Goal: Information Seeking & Learning: Find specific page/section

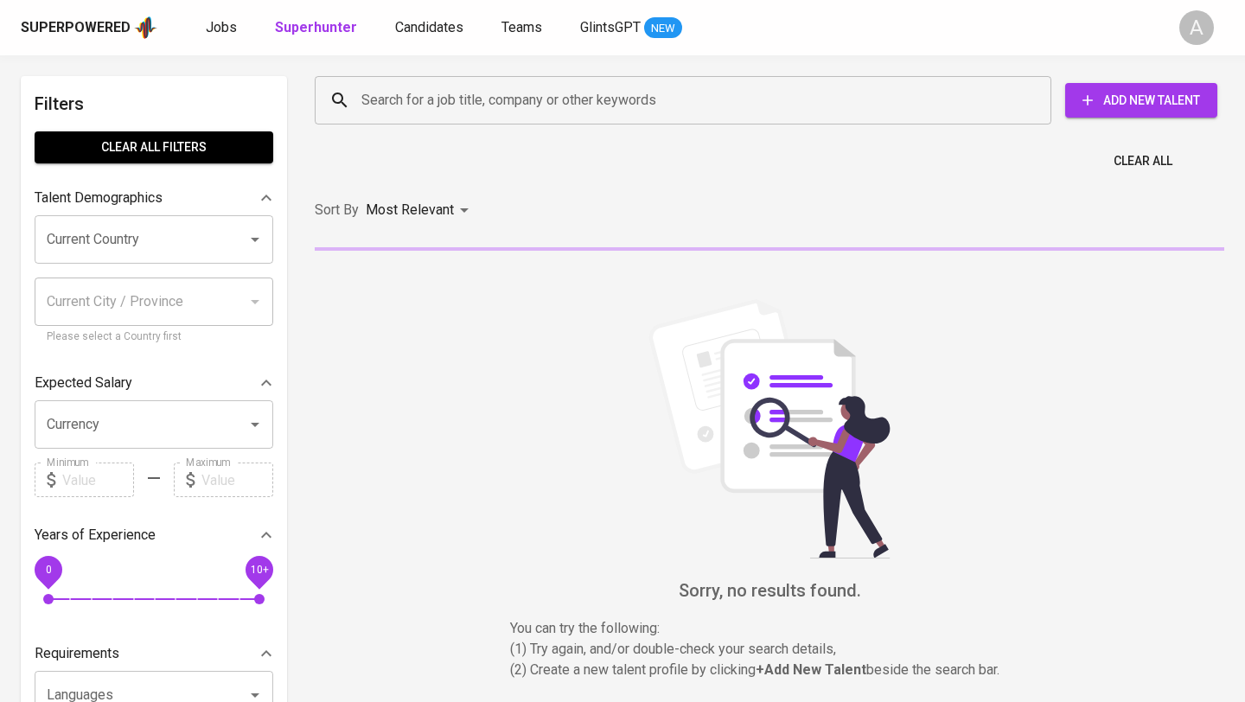
click at [422, 104] on input "Search for a job title, company or other keywords" at bounding box center [687, 100] width 660 height 33
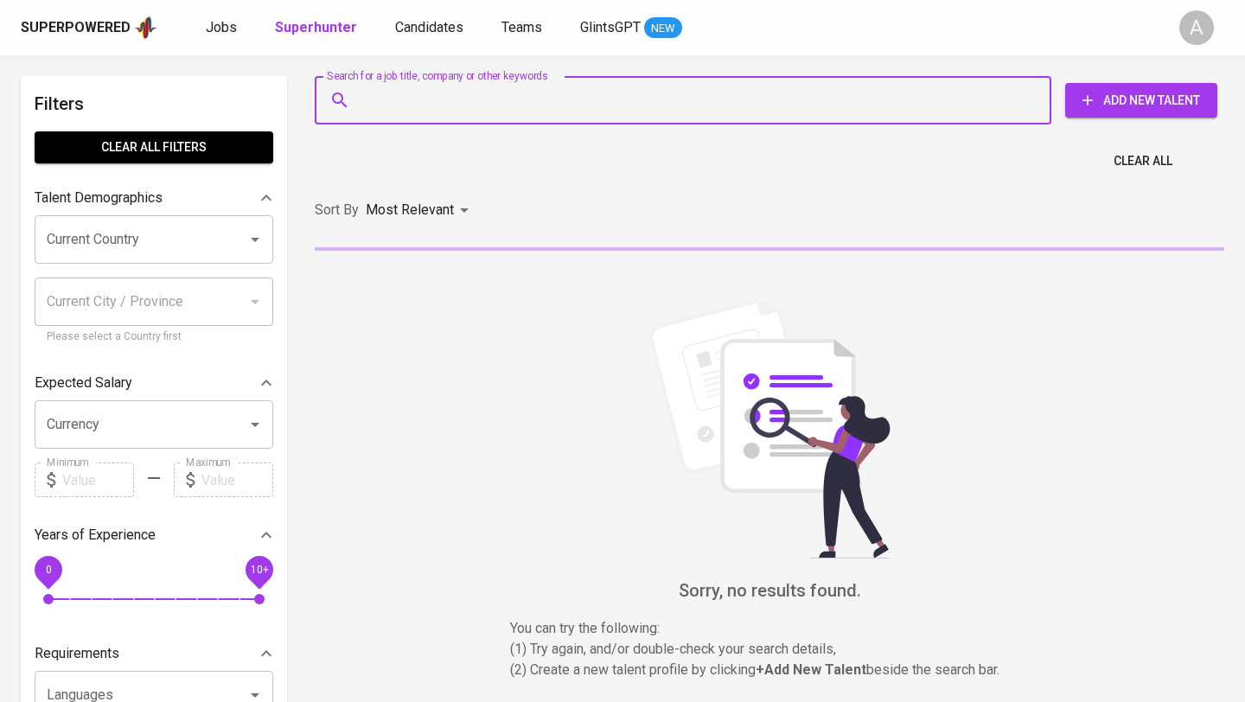
paste input "PT XCELLCOMM WIBAWA"
type input "PT XCELLCOMM WIBAWA"
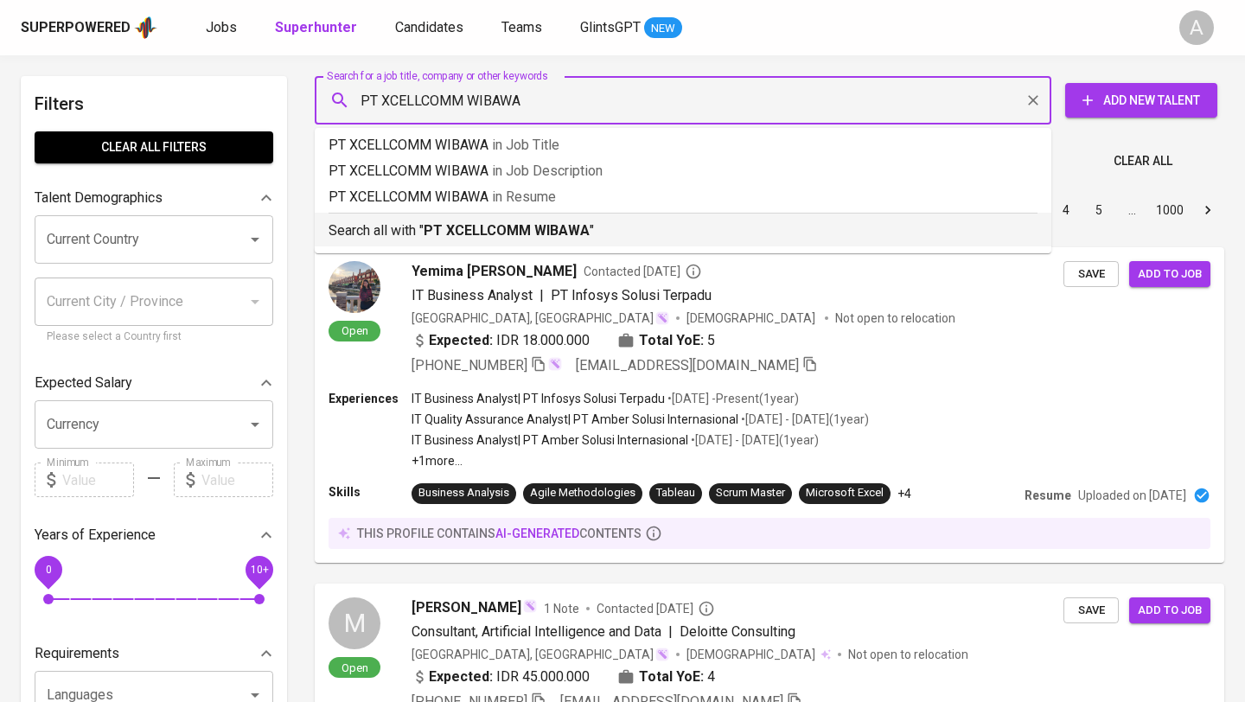
click at [552, 235] on b "PT XCELLCOMM WIBAWA" at bounding box center [506, 230] width 166 height 16
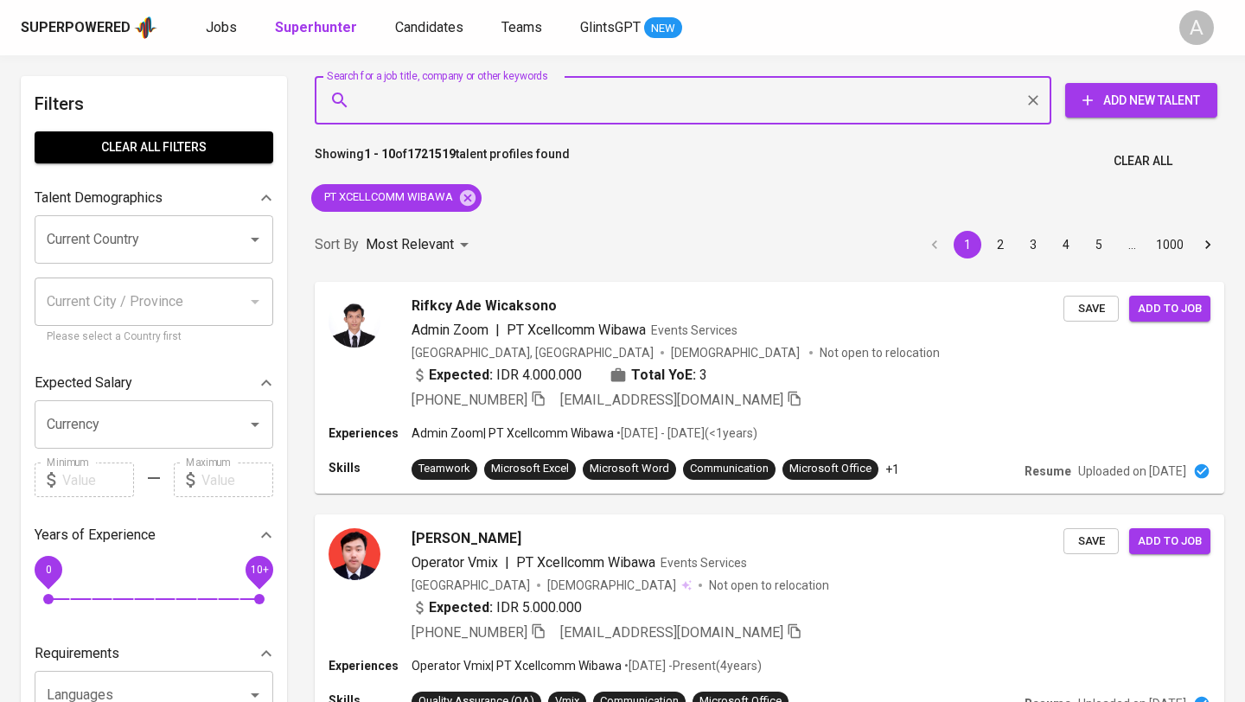
paste input "PT XCELLCOMM WIBAWA"
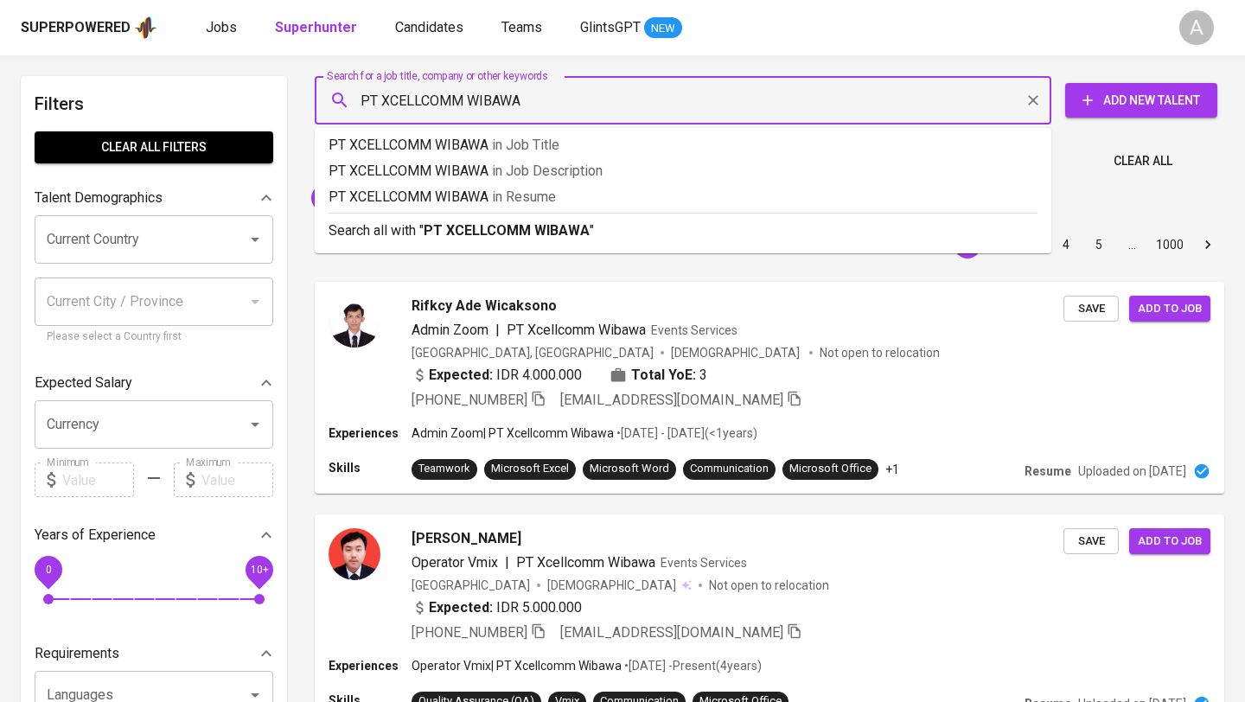
click at [479, 110] on input "PT XCELLCOMM WIBAWA" at bounding box center [687, 100] width 660 height 33
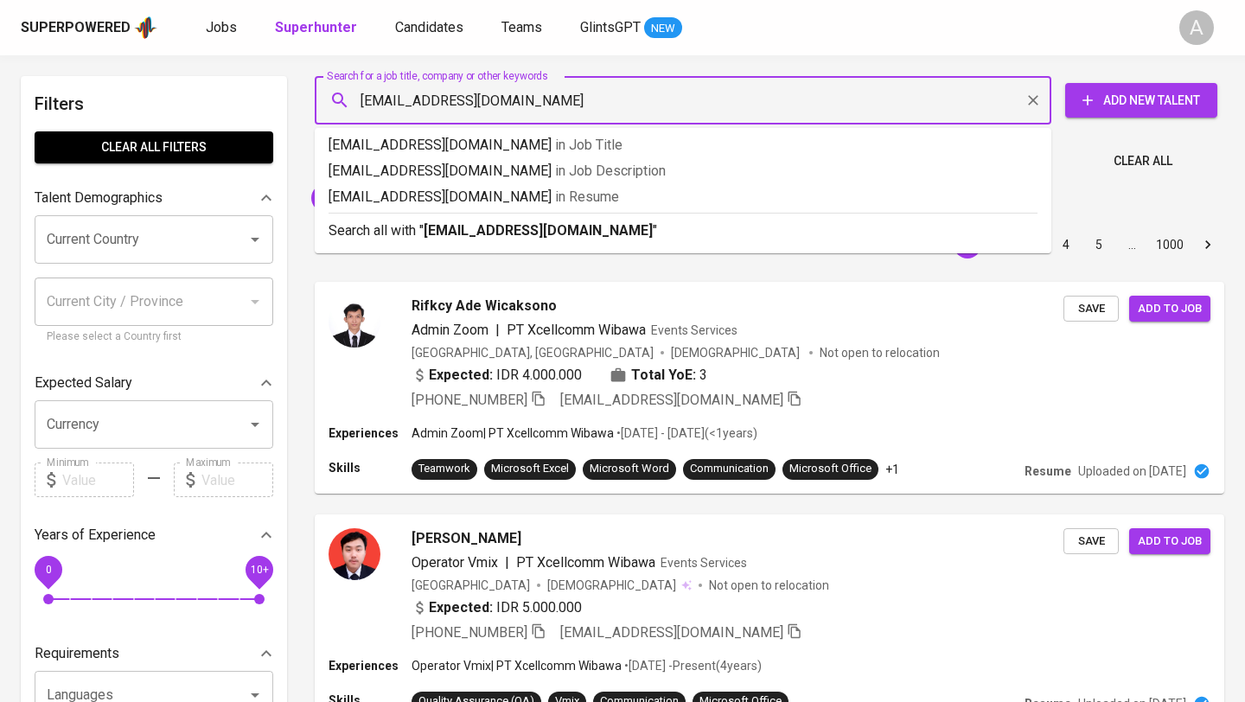
type input "[EMAIL_ADDRESS][DOMAIN_NAME]"
click at [554, 235] on div "Sort By Most Relevant MOST_RELEVANT 1 2 3 4 5 … 1000" at bounding box center [769, 245] width 930 height 53
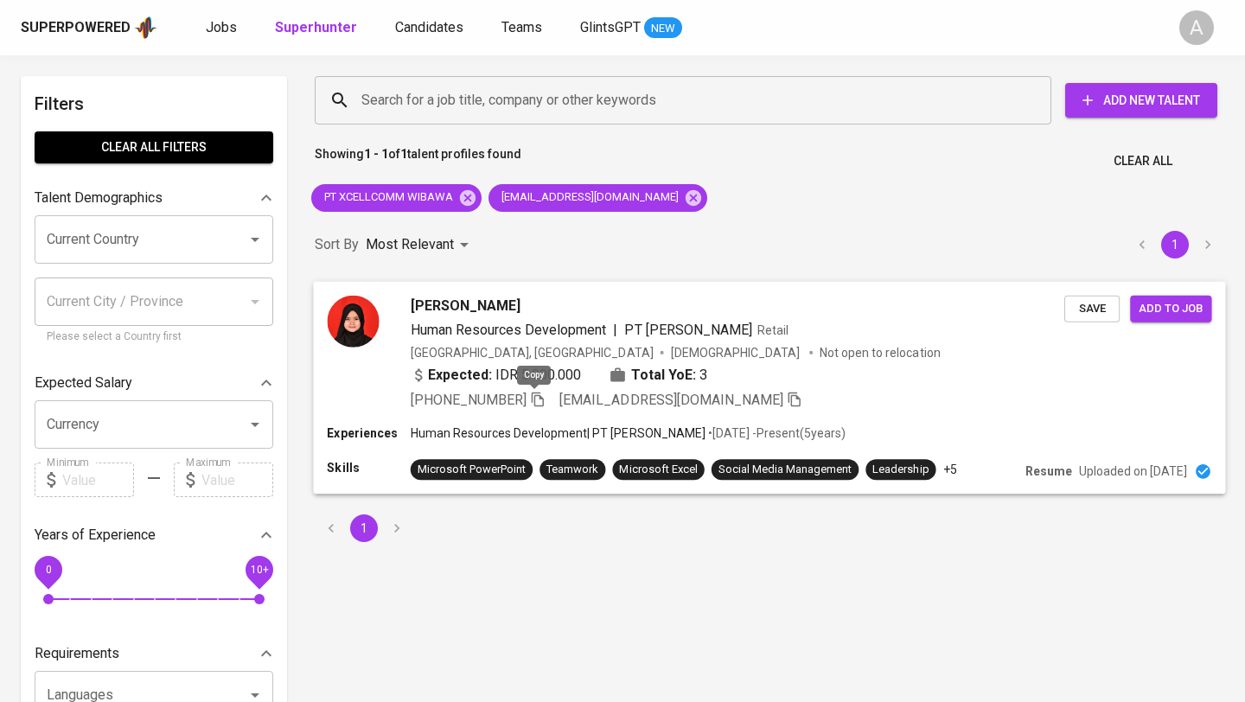
click at [532, 400] on icon "button" at bounding box center [538, 399] width 16 height 16
